Goal: Task Accomplishment & Management: Manage account settings

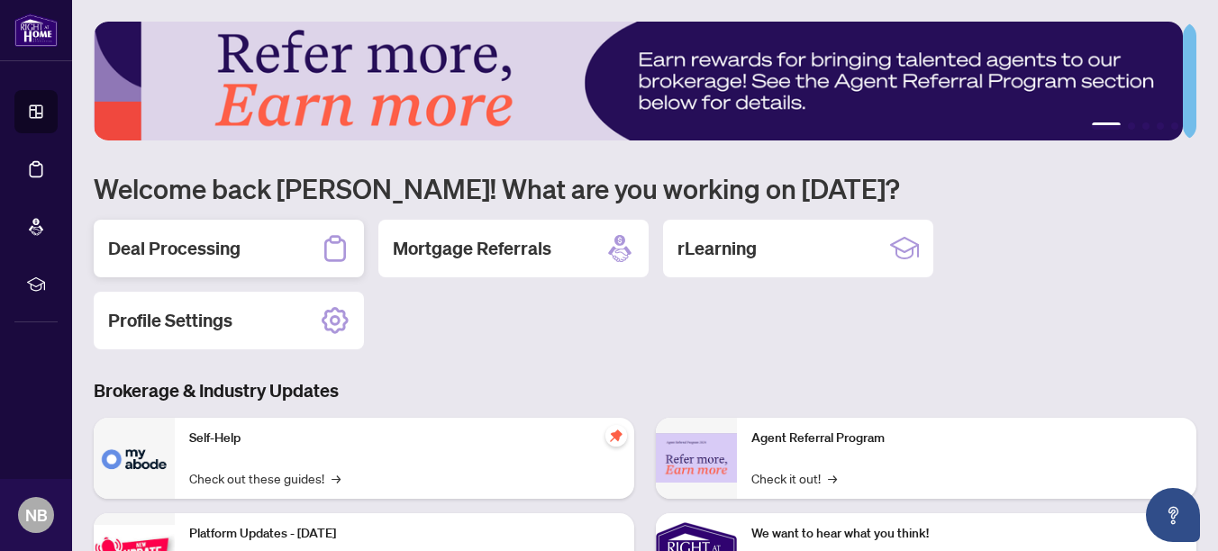
click at [206, 248] on h2 "Deal Processing" at bounding box center [174, 248] width 132 height 25
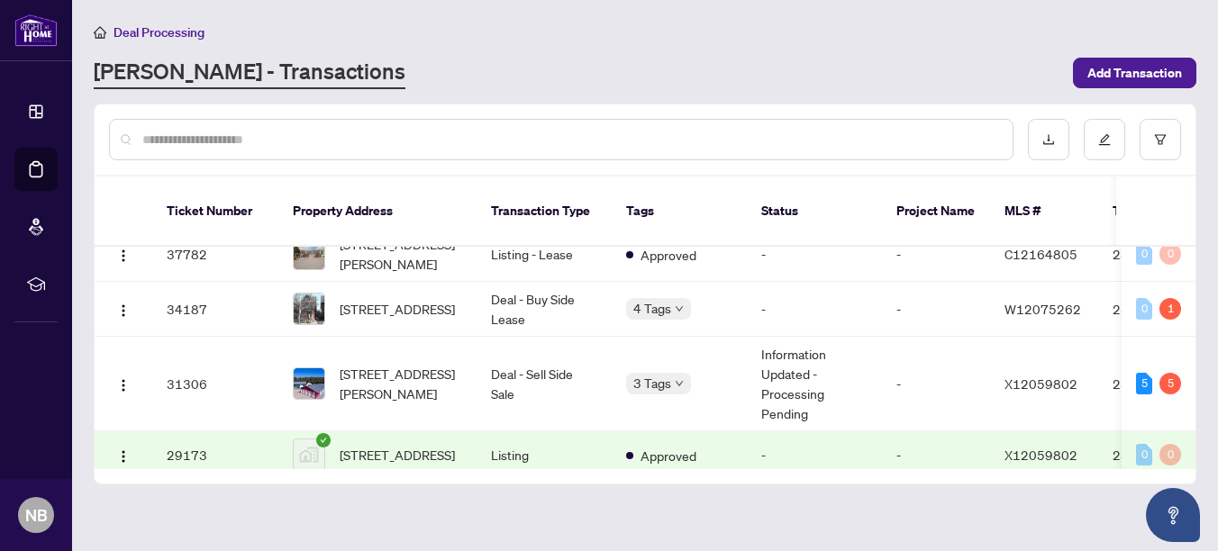
scroll to position [329, 0]
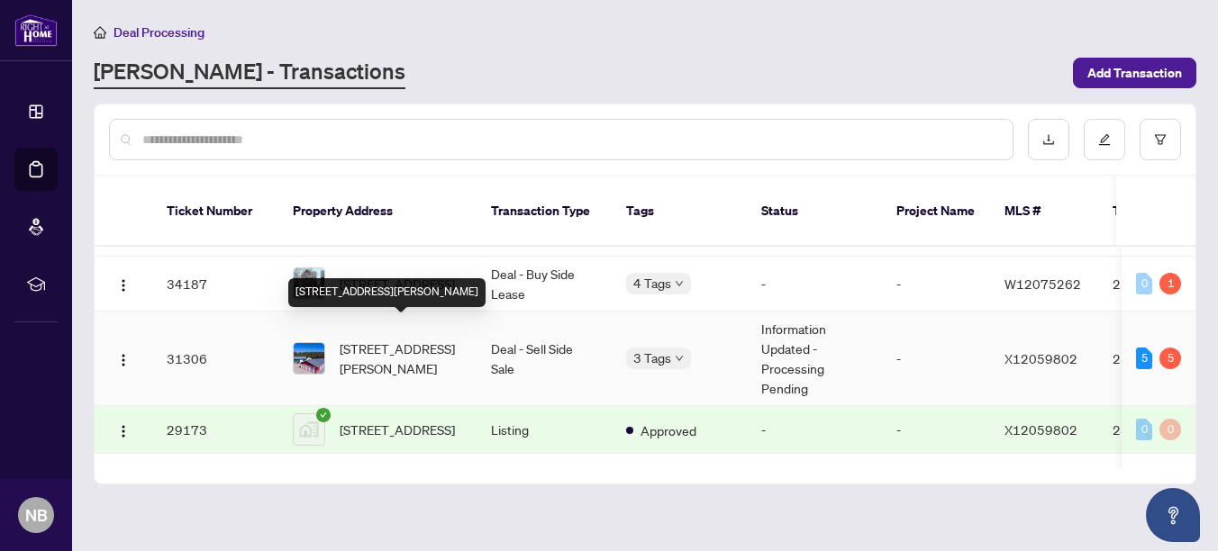
click at [396, 348] on span "159 Y Rd, Bancroft, Ontario K0L 1C0, Canada" at bounding box center [401, 359] width 123 height 40
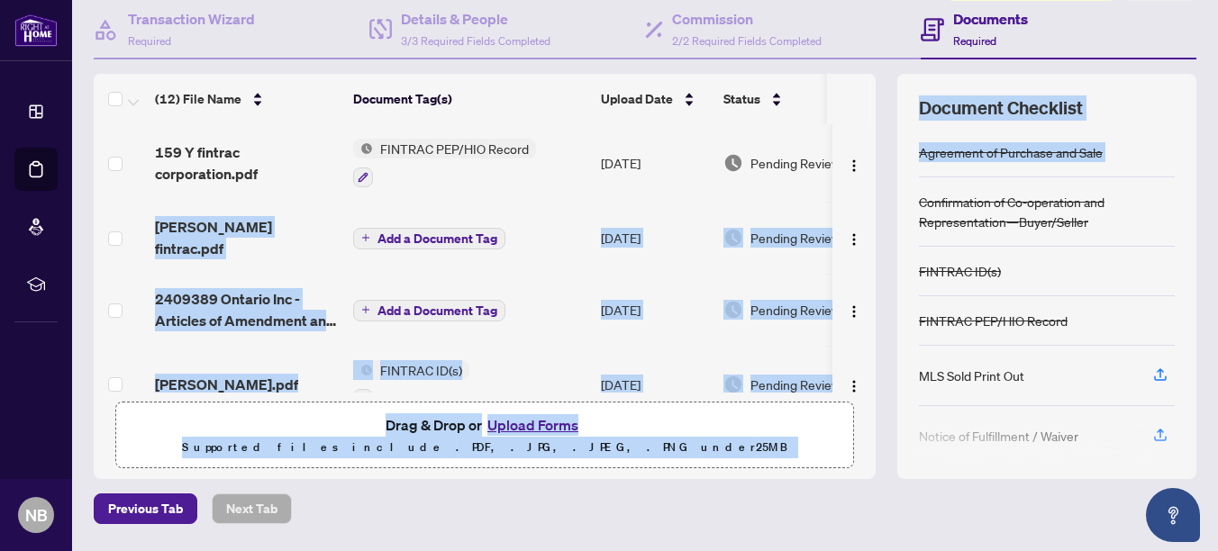
drag, startPoint x: 862, startPoint y: 169, endPoint x: 875, endPoint y: 204, distance: 36.5
click at [875, 204] on div "(12) File Name Document Tag(s) Upload Date Status 159 Y fintrac corporation.pdf…" at bounding box center [645, 276] width 1103 height 405
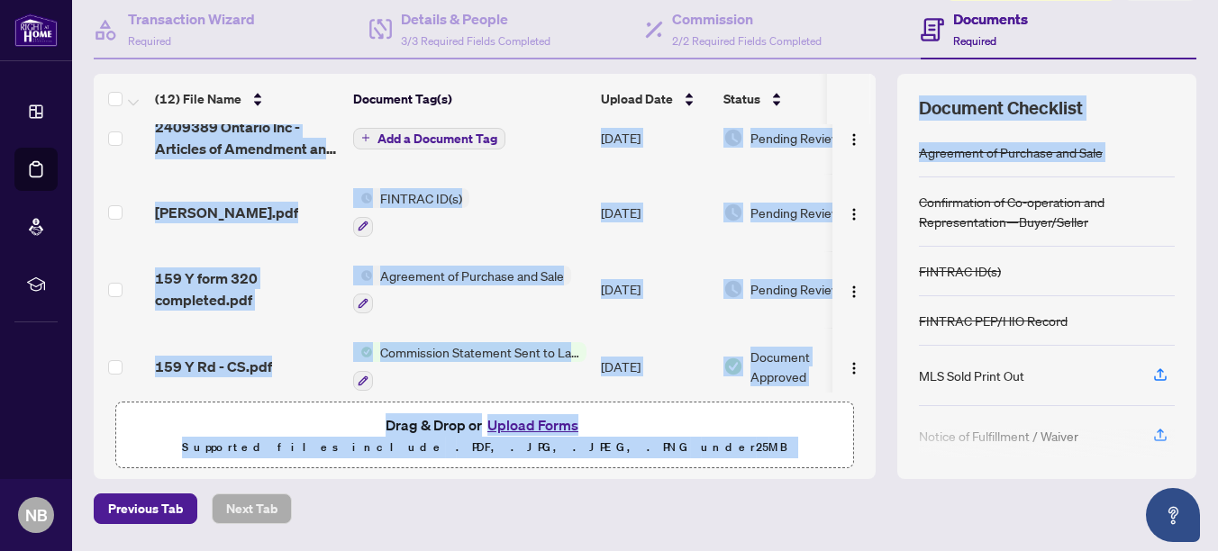
scroll to position [200, 0]
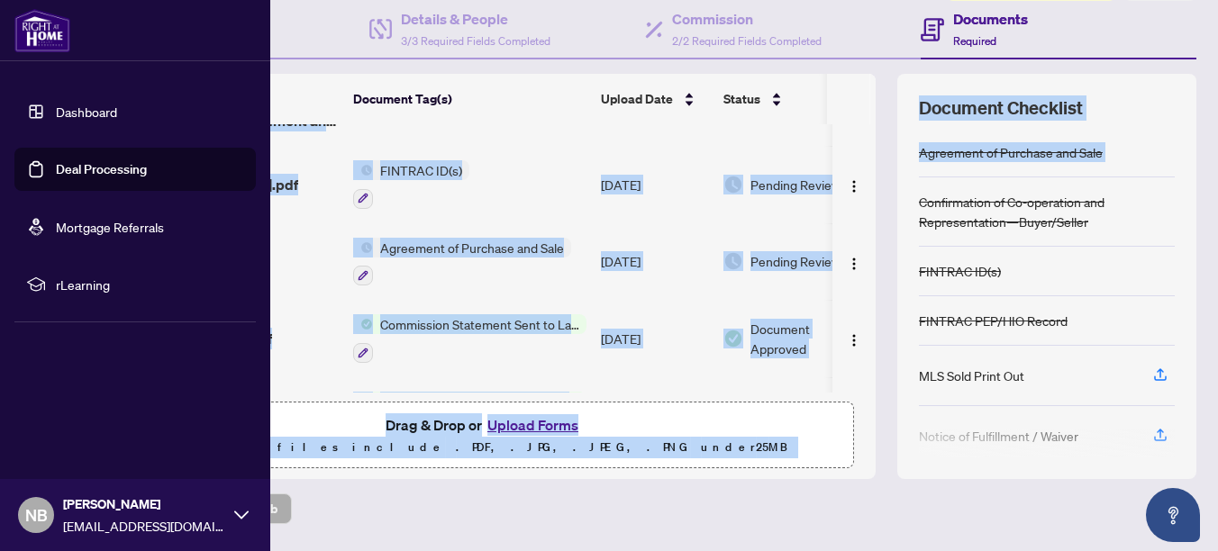
click at [56, 109] on link "Dashboard" at bounding box center [86, 112] width 61 height 16
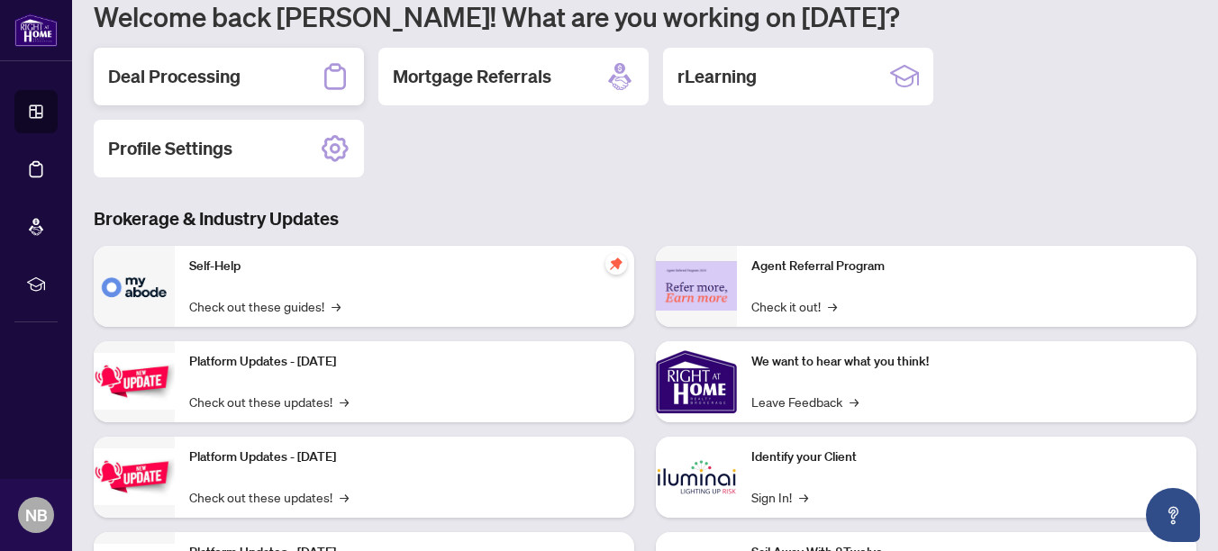
click at [190, 77] on h2 "Deal Processing" at bounding box center [174, 76] width 132 height 25
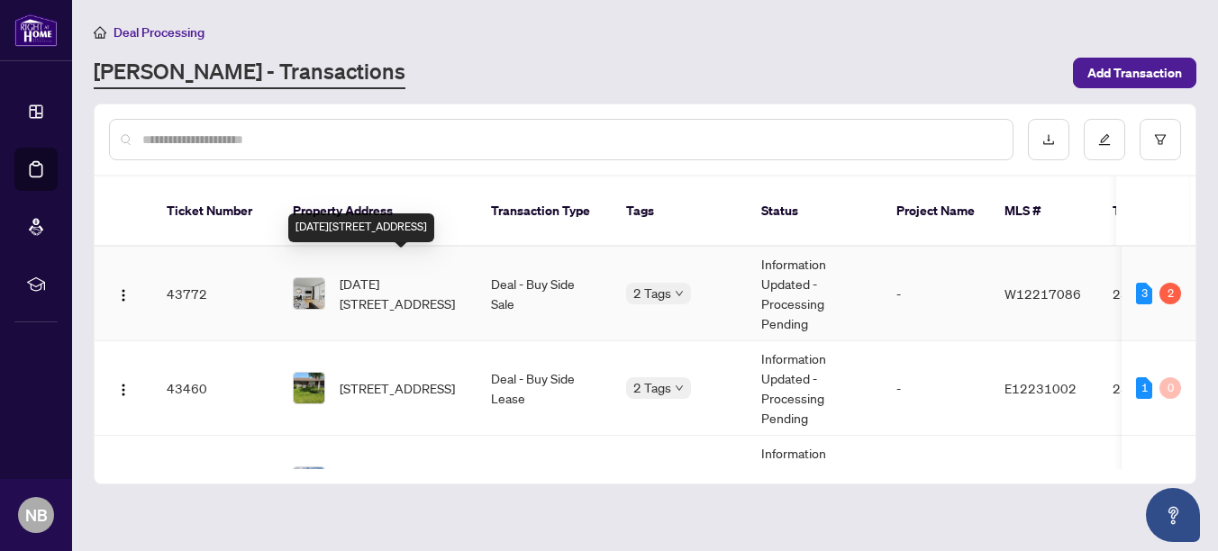
click at [397, 274] on span "1205-3700 KANEFF Cres, Mississauga, Ontario L5A 4B8, Canada" at bounding box center [401, 294] width 123 height 40
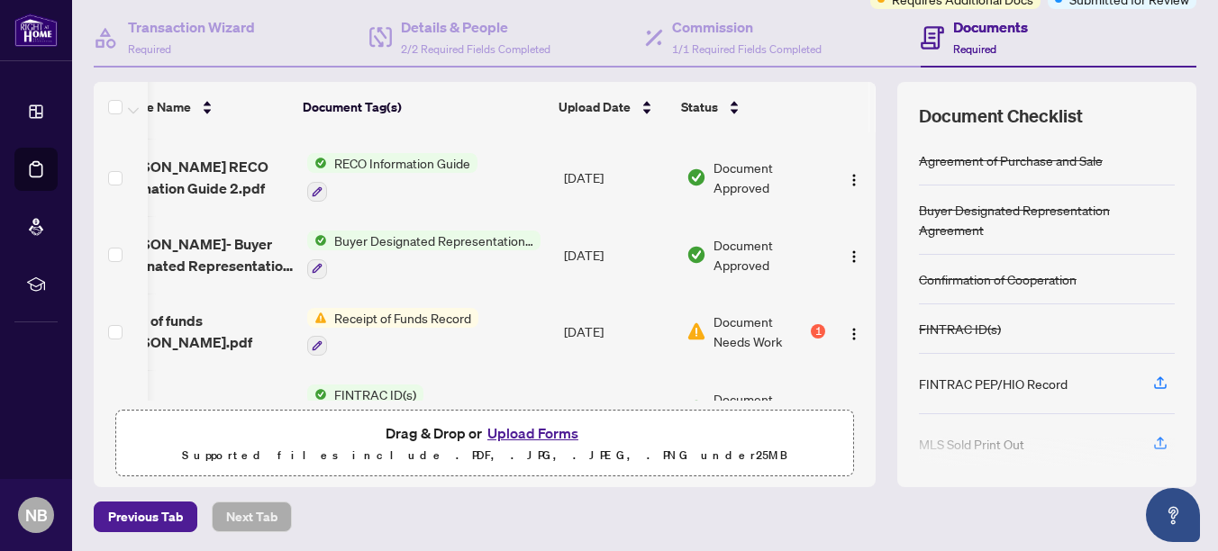
scroll to position [224, 64]
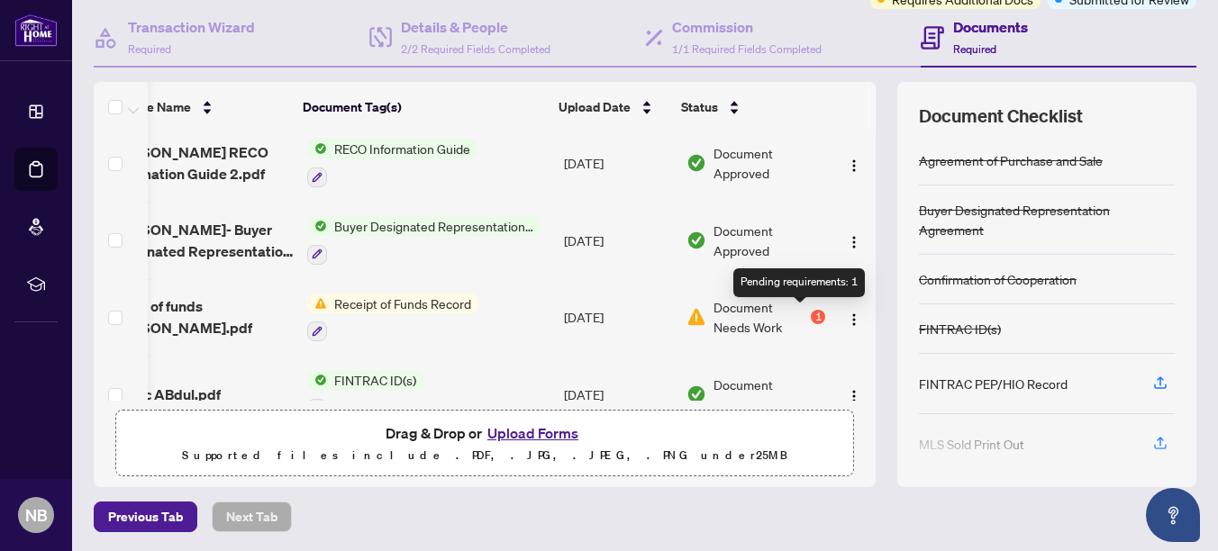
click at [811, 317] on div "1" at bounding box center [818, 317] width 14 height 14
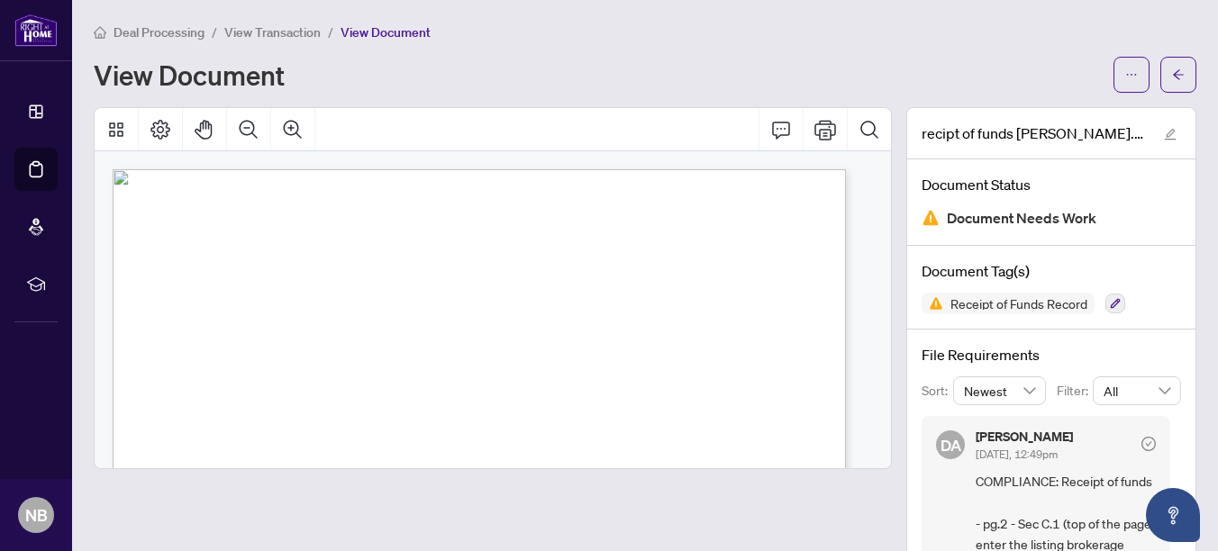
drag, startPoint x: 1166, startPoint y: 70, endPoint x: 1217, endPoint y: 548, distance: 480.3
click at [1173, 70] on icon "arrow-left" at bounding box center [1178, 74] width 11 height 10
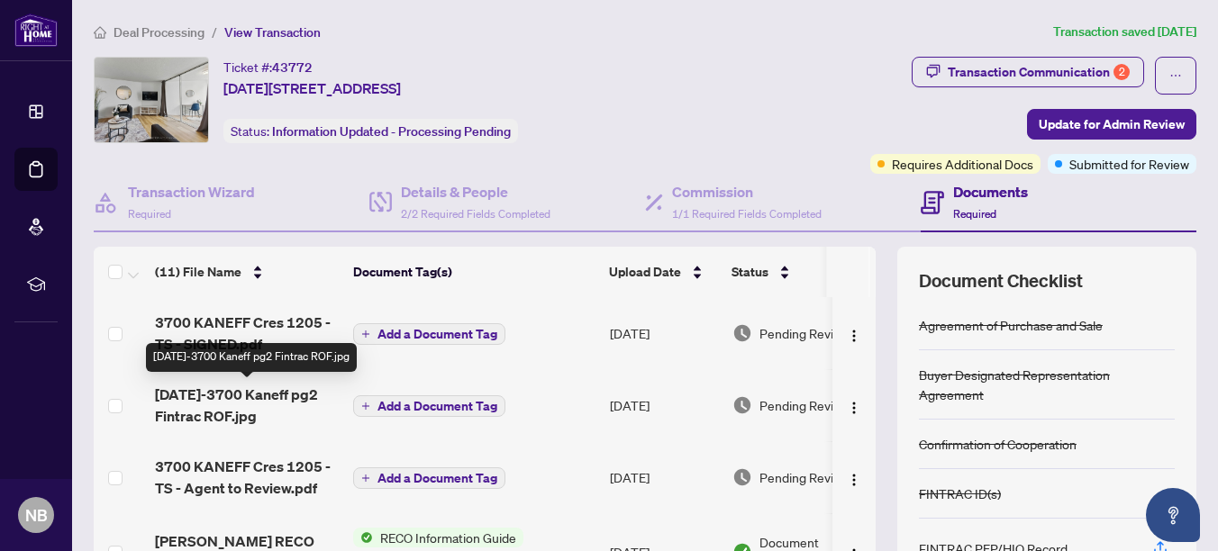
click at [239, 408] on span "1205-3700 Kaneff pg2 Fintrac ROF.jpg" at bounding box center [247, 405] width 184 height 43
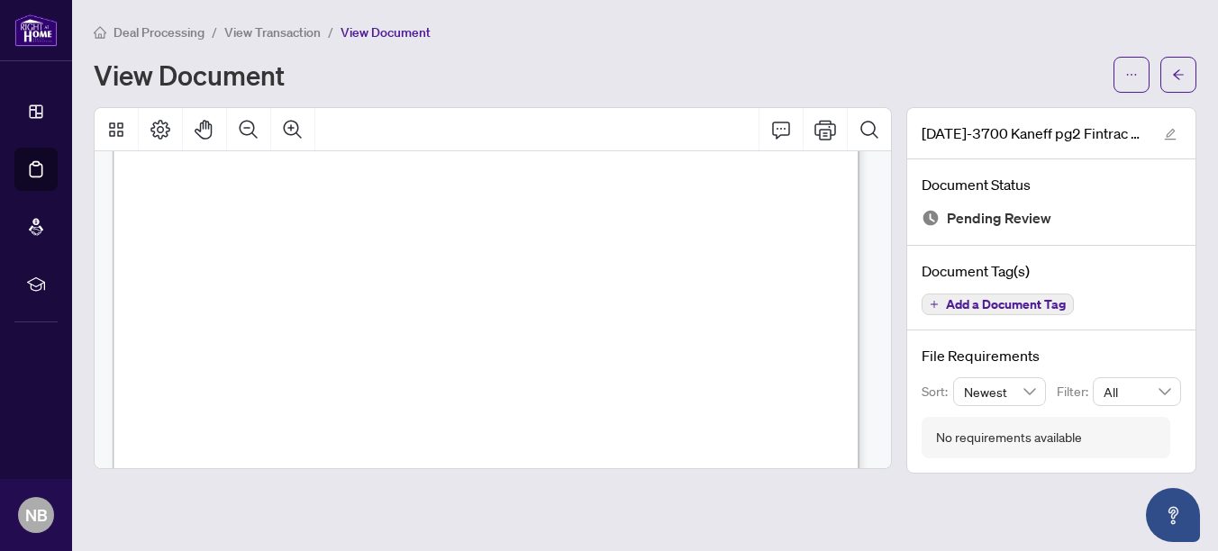
scroll to position [78, 0]
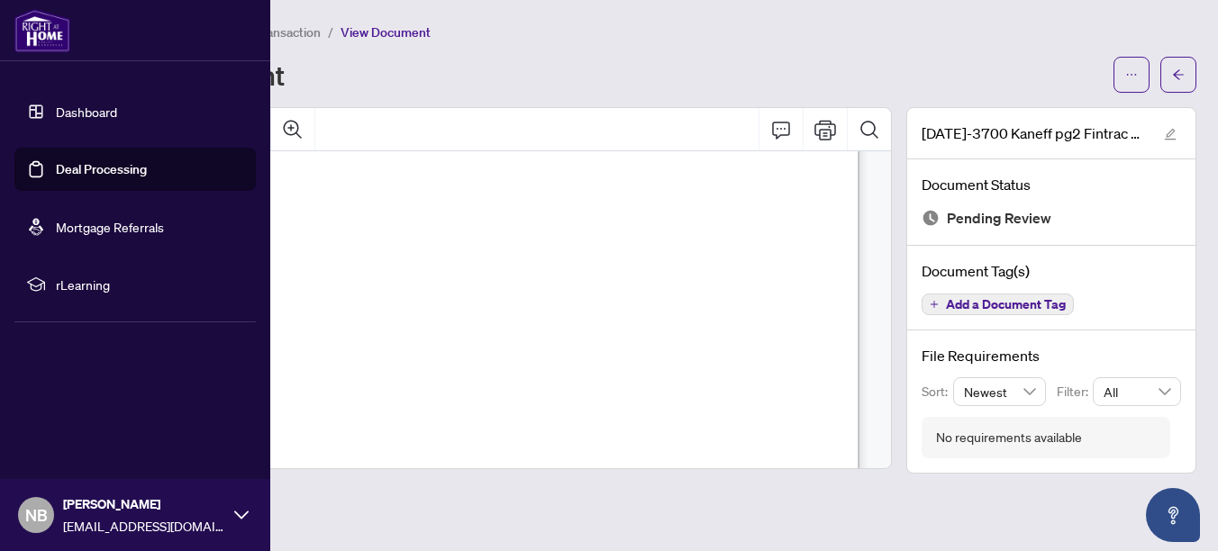
click at [77, 105] on link "Dashboard" at bounding box center [86, 112] width 61 height 16
